Goal: Transaction & Acquisition: Purchase product/service

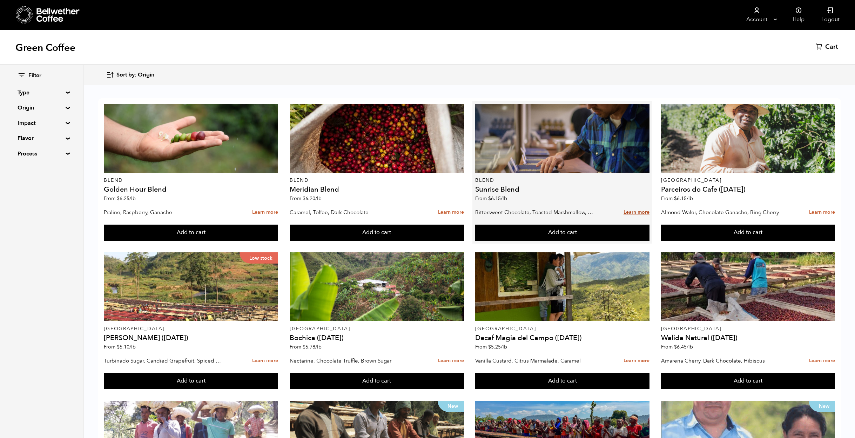
click at [632, 211] on link "Learn more" at bounding box center [636, 212] width 26 height 15
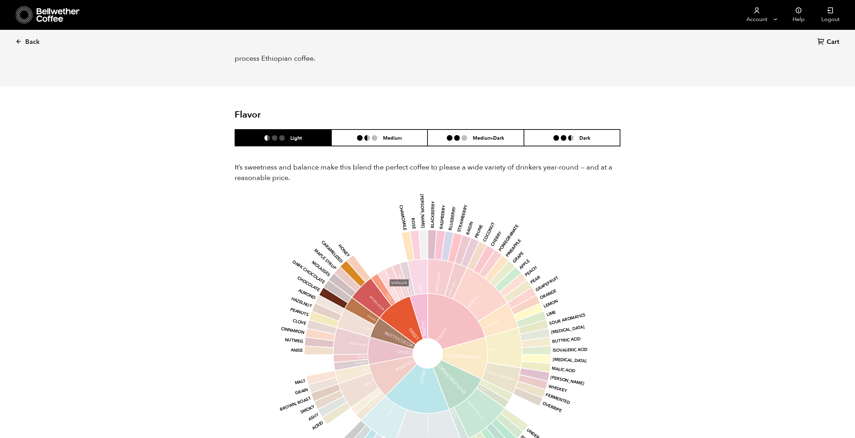
scroll to position [358, 0]
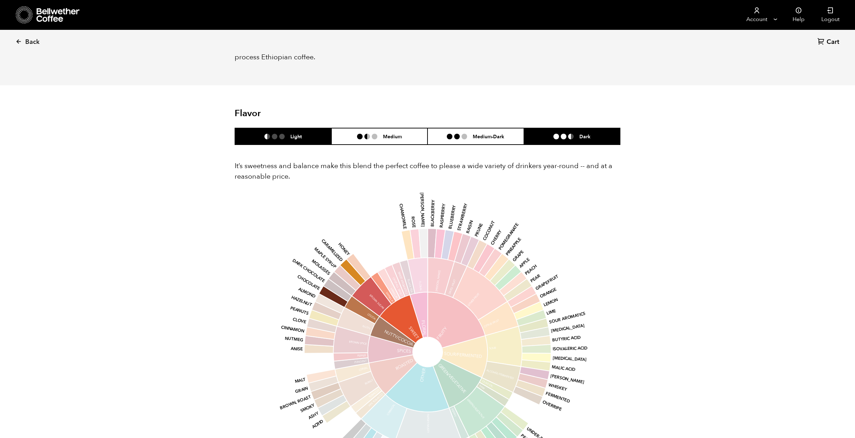
click at [569, 130] on li "Dark" at bounding box center [572, 136] width 96 height 16
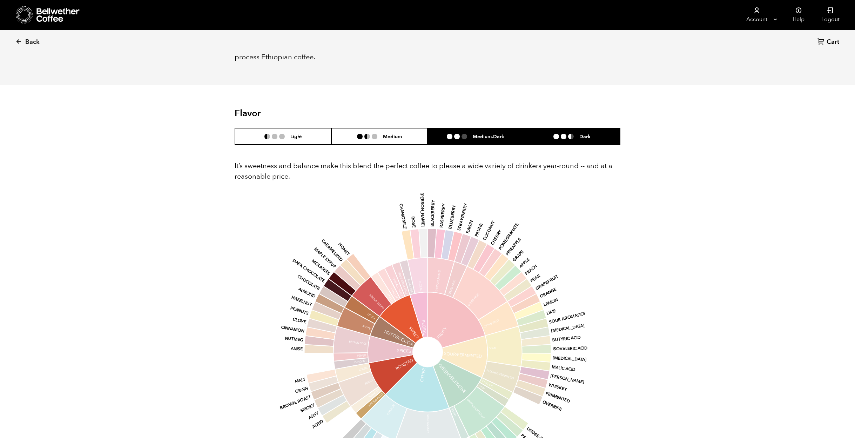
click at [505, 142] on li "Medium-Dark" at bounding box center [475, 136] width 96 height 16
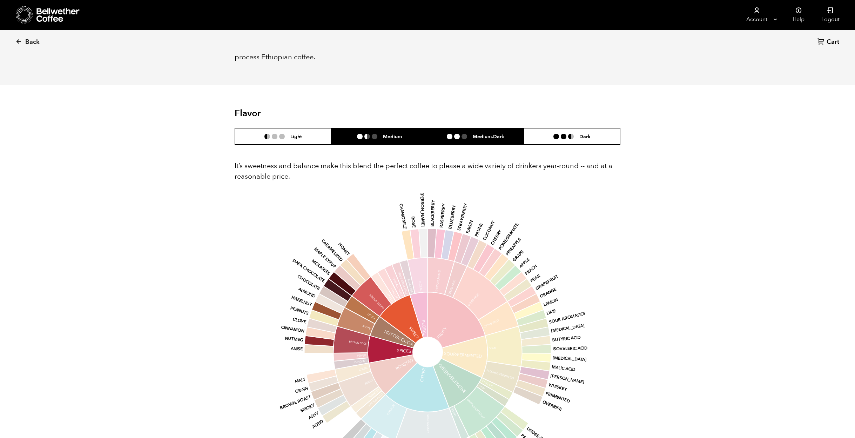
click at [365, 135] on li at bounding box center [367, 137] width 6 height 6
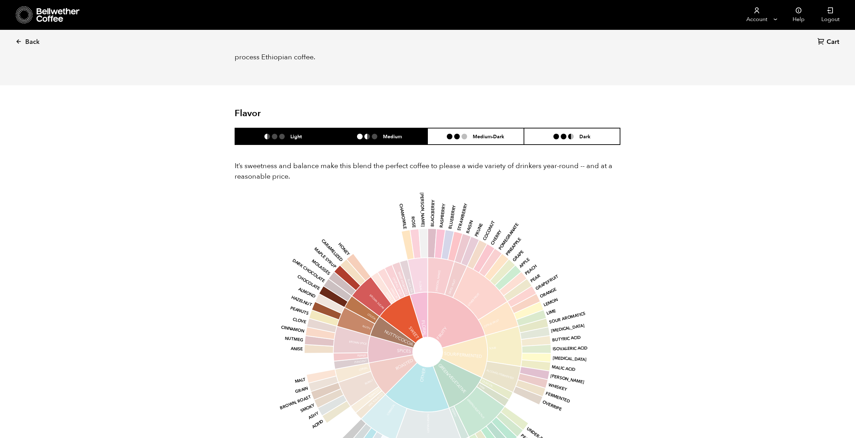
click at [300, 138] on h6 "Light" at bounding box center [296, 136] width 12 height 6
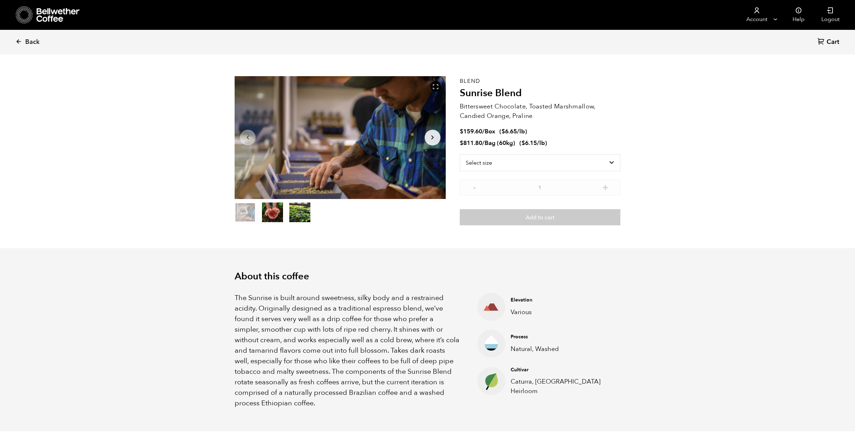
scroll to position [13, 0]
click at [528, 159] on select "Select size Bag (60kg) (132 lbs) Box (24 lbs)" at bounding box center [540, 162] width 161 height 17
